Goal: Check status: Check status

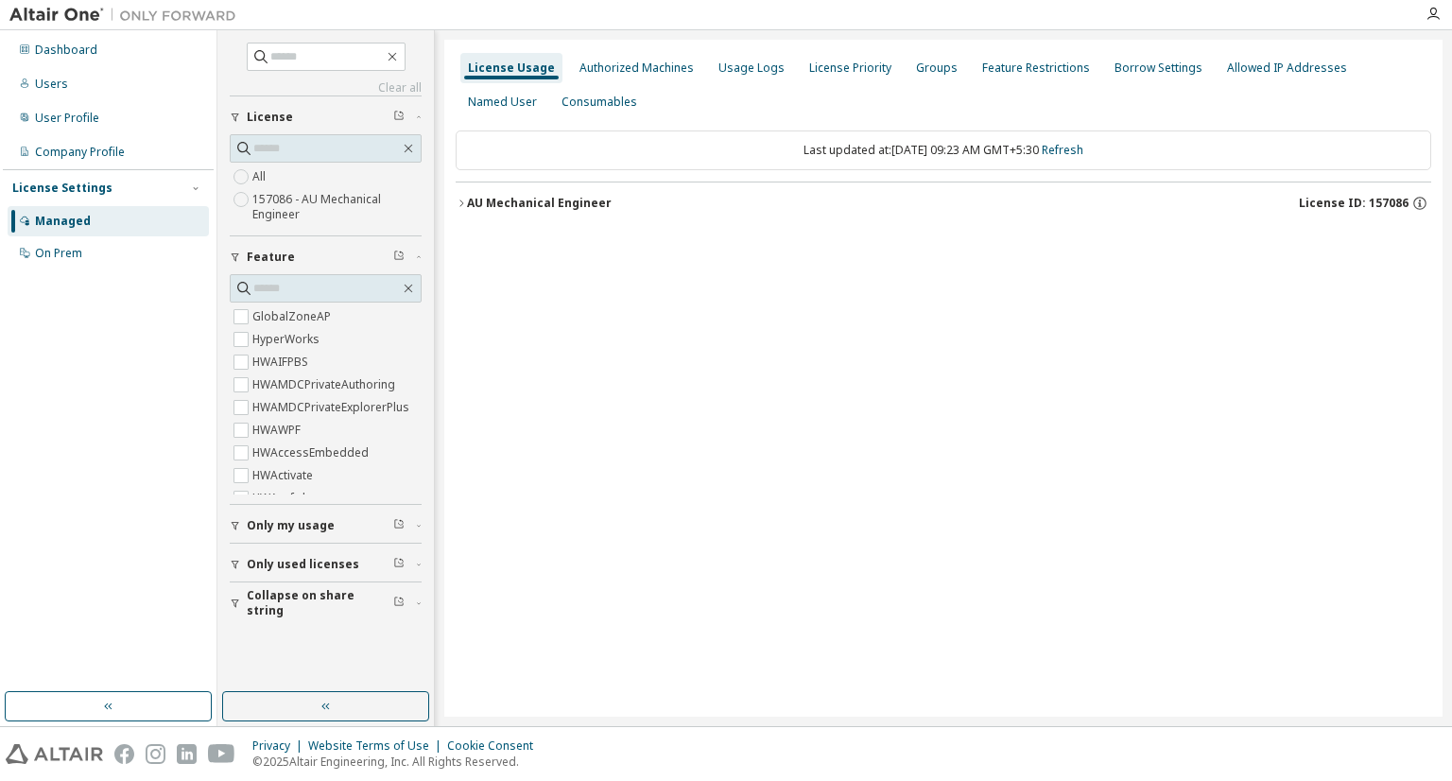
click at [499, 206] on div "AU Mechanical Engineer" at bounding box center [539, 203] width 145 height 15
click at [541, 199] on div "AU Mechanical Engineer" at bounding box center [539, 203] width 145 height 15
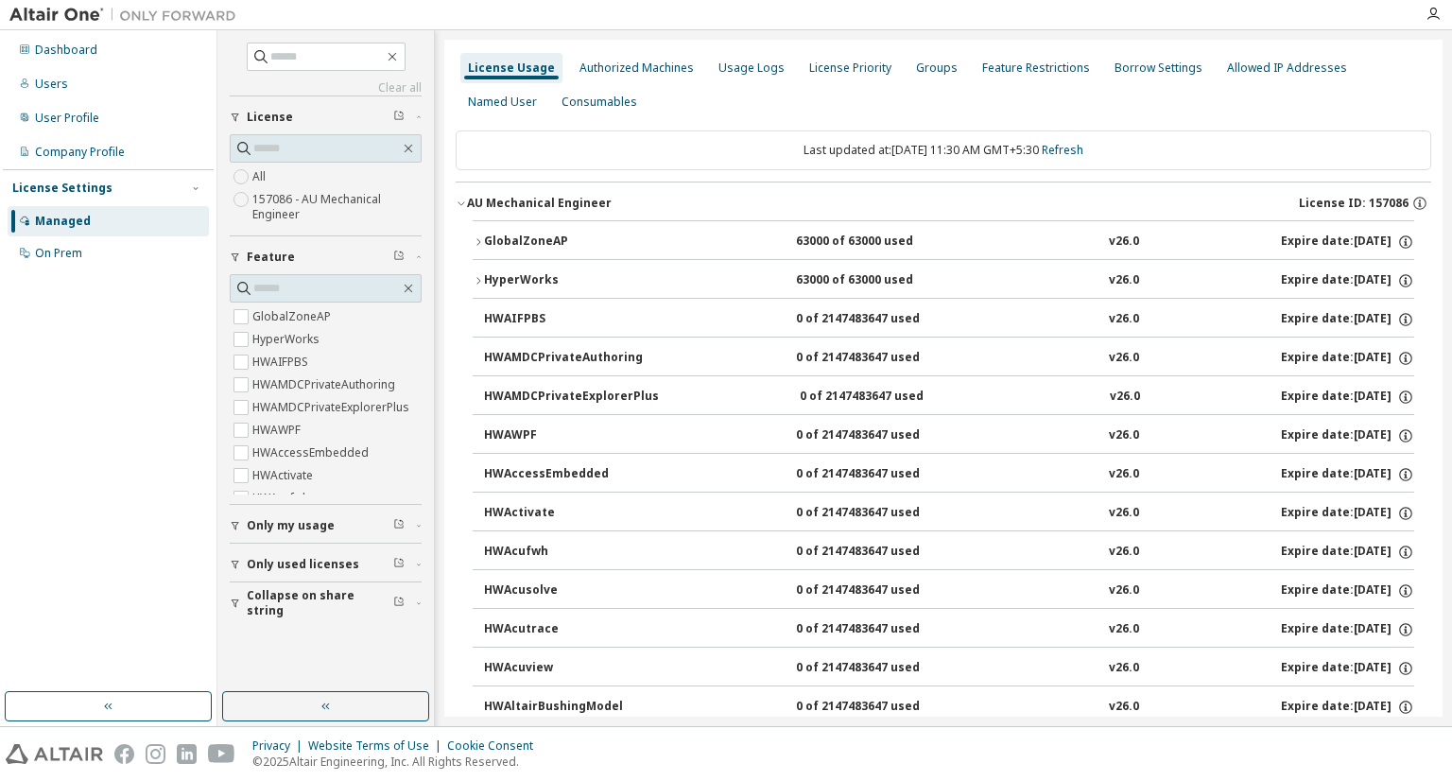
click at [567, 235] on div "GlobalZoneAP" at bounding box center [569, 242] width 170 height 17
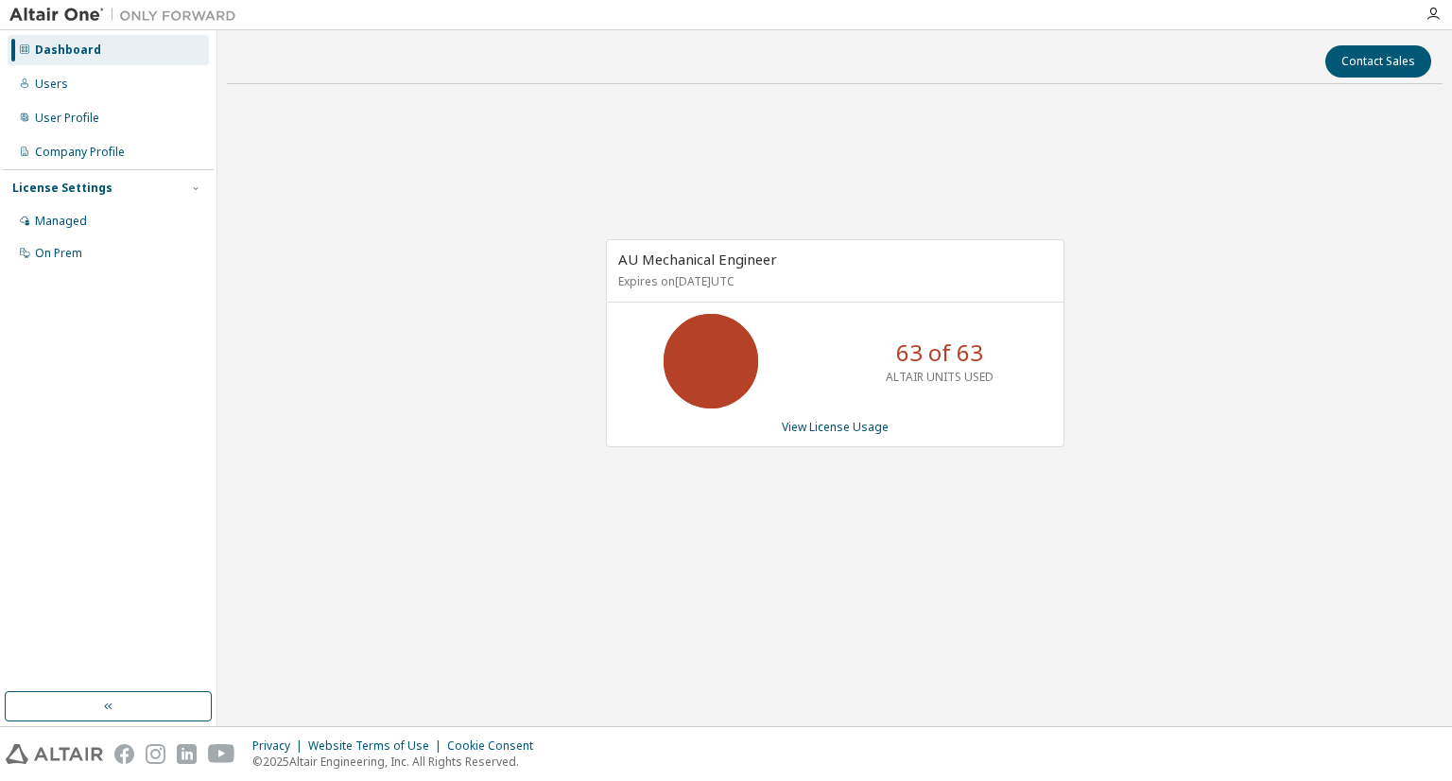
click at [835, 434] on div "AU Mechanical Engineer Expires on December 25, 2025 UTC 63 of 63 ALTAIR UNITS U…" at bounding box center [835, 342] width 459 height 207
click at [843, 425] on link "View License Usage" at bounding box center [835, 427] width 107 height 16
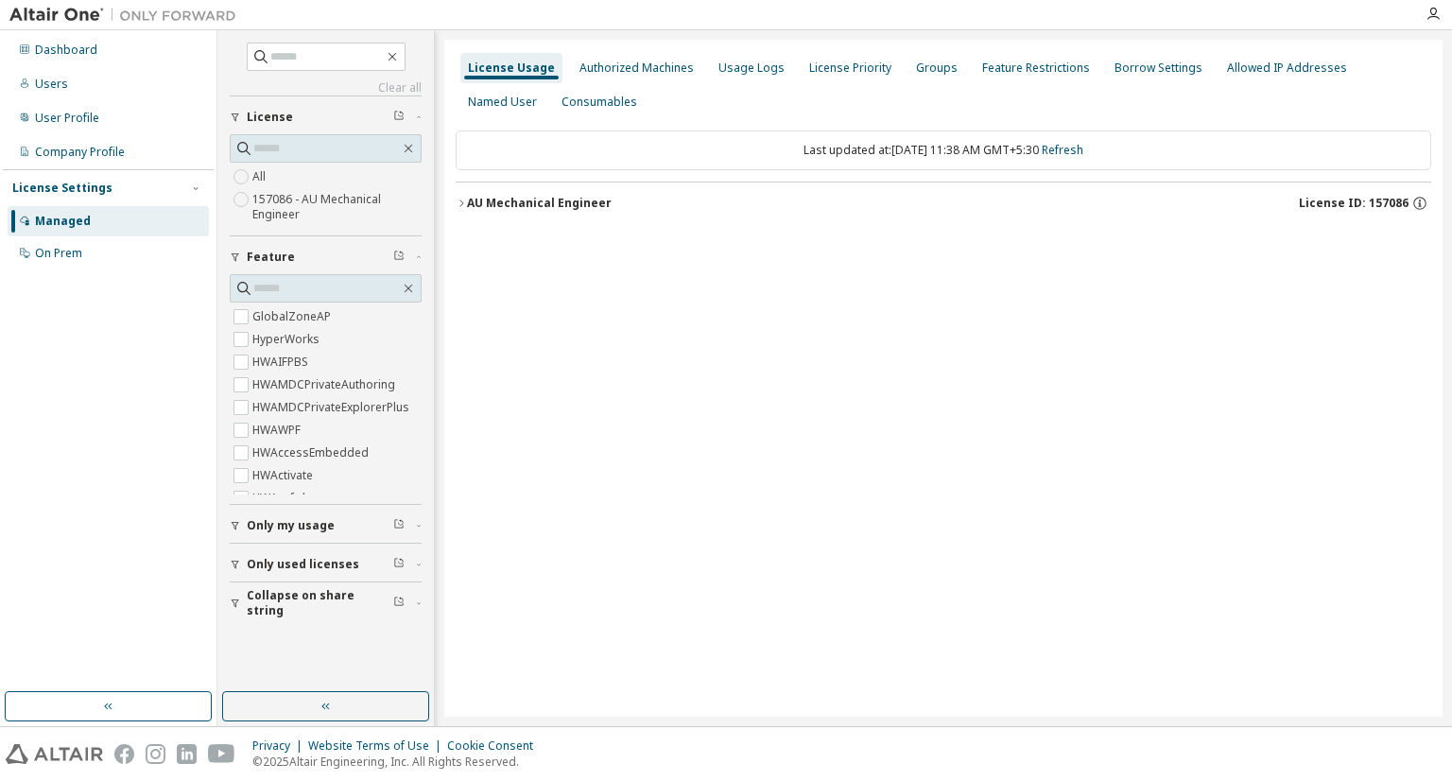
click at [546, 199] on div "AU Mechanical Engineer" at bounding box center [539, 203] width 145 height 15
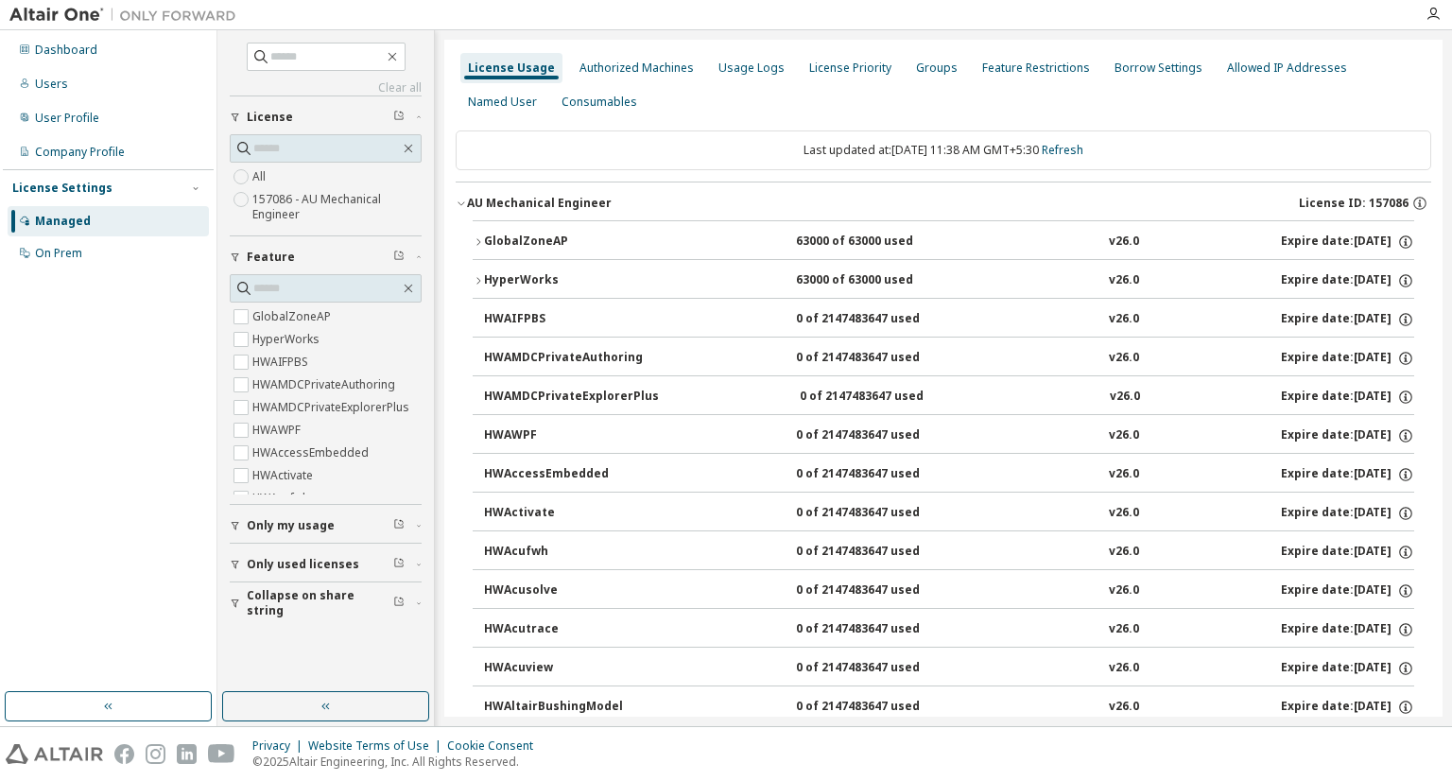
click at [526, 231] on button "GlobalZoneAP 63000 of 63000 used v26.0 Expire date: 2025-12-25" at bounding box center [944, 242] width 942 height 42
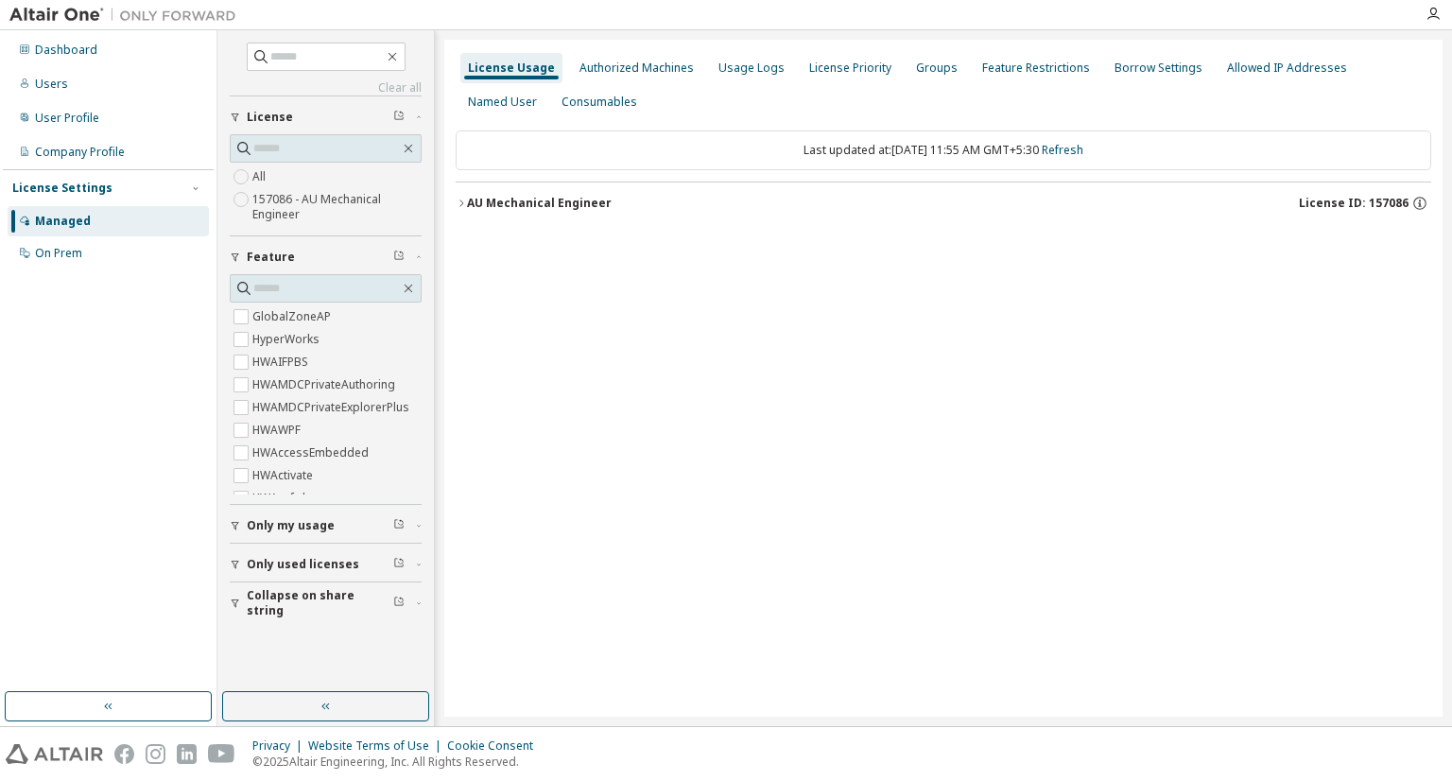
click at [527, 209] on div "AU Mechanical Engineer" at bounding box center [539, 203] width 145 height 15
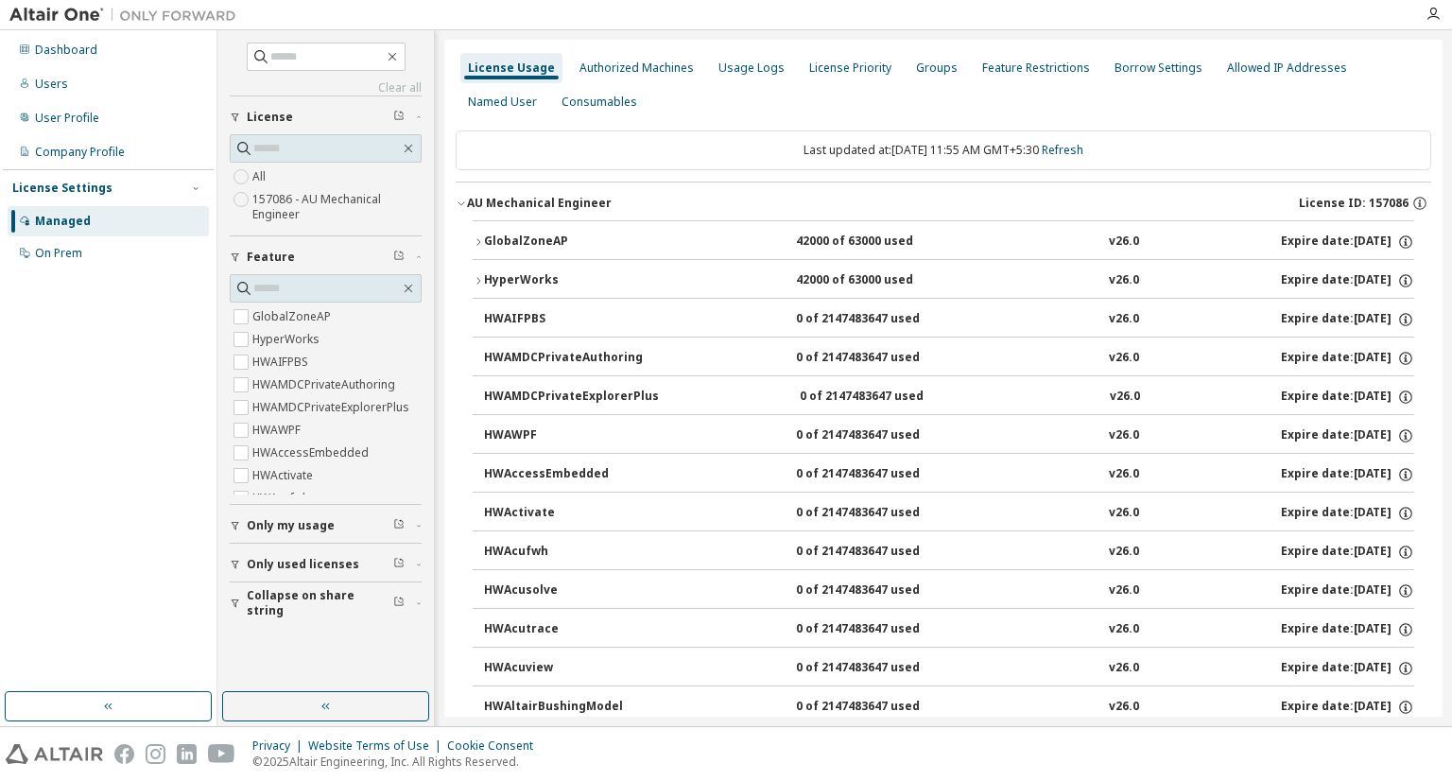
click at [536, 243] on div "GlobalZoneAP" at bounding box center [569, 242] width 170 height 17
